Goal: Task Accomplishment & Management: Complete application form

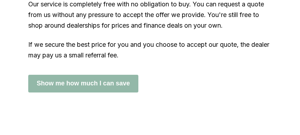
scroll to position [1272, 0]
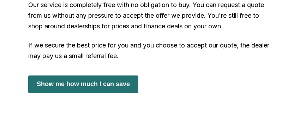
click at [92, 87] on button "Show me how much I can save" at bounding box center [83, 84] width 110 height 18
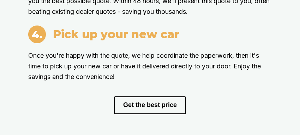
scroll to position [1035, 0]
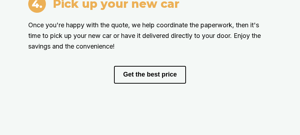
drag, startPoint x: 29, startPoint y: 81, endPoint x: 72, endPoint y: 56, distance: 49.2
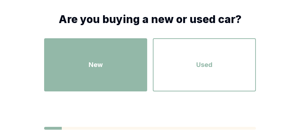
click at [104, 68] on div "New" at bounding box center [96, 65] width 90 height 40
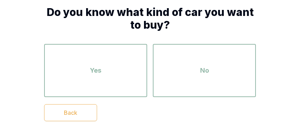
scroll to position [53, 0]
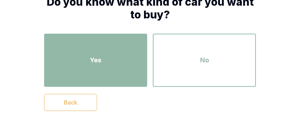
click at [114, 69] on div "Yes" at bounding box center [96, 60] width 90 height 40
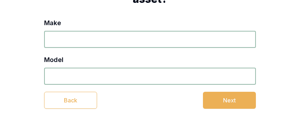
scroll to position [71, 0]
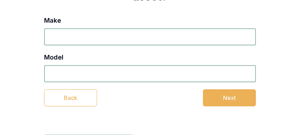
click at [83, 39] on input "Make" at bounding box center [150, 36] width 212 height 17
type input "Toyota"
click at [55, 70] on input "Model" at bounding box center [150, 73] width 212 height 17
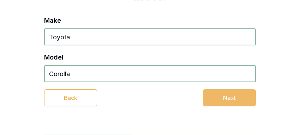
type input "Corolla"
click at [242, 99] on button "Next" at bounding box center [229, 97] width 53 height 17
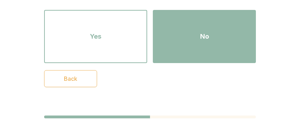
scroll to position [88, 0]
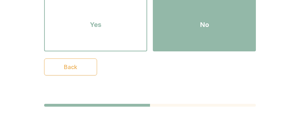
click at [214, 32] on div "No" at bounding box center [204, 25] width 90 height 40
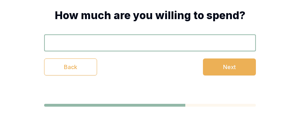
scroll to position [39, 0]
click at [72, 41] on input "text" at bounding box center [150, 42] width 212 height 17
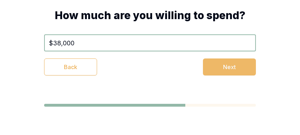
type input "$38,000"
click at [233, 66] on button "Next" at bounding box center [229, 66] width 53 height 17
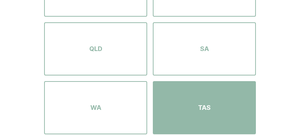
scroll to position [75, 0]
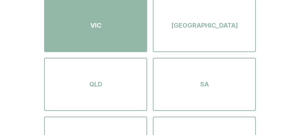
click at [122, 28] on div "VIC" at bounding box center [96, 25] width 90 height 40
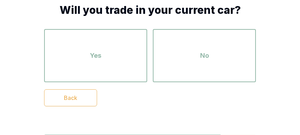
scroll to position [4, 0]
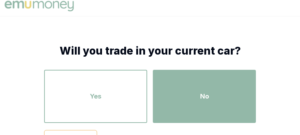
click at [220, 89] on div "No" at bounding box center [204, 96] width 90 height 40
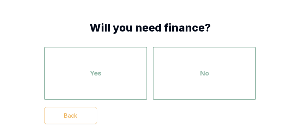
scroll to position [39, 0]
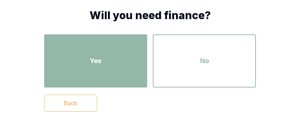
click at [116, 67] on div "Yes" at bounding box center [96, 61] width 90 height 40
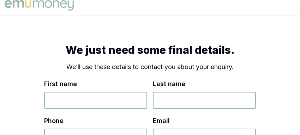
scroll to position [0, 0]
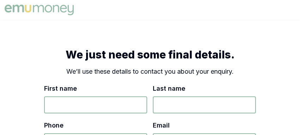
click at [45, 10] on img at bounding box center [39, 10] width 73 height 14
